Goal: Check status: Check status

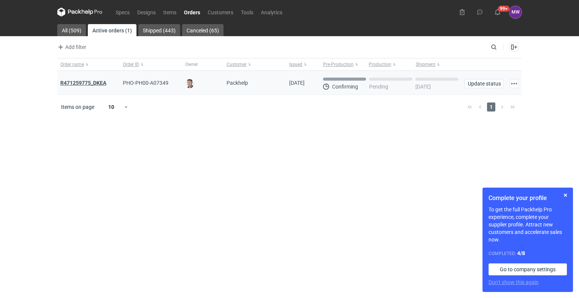
click at [78, 81] on strong "R471259775_DKEA" at bounding box center [83, 83] width 46 height 6
